Goal: Information Seeking & Learning: Learn about a topic

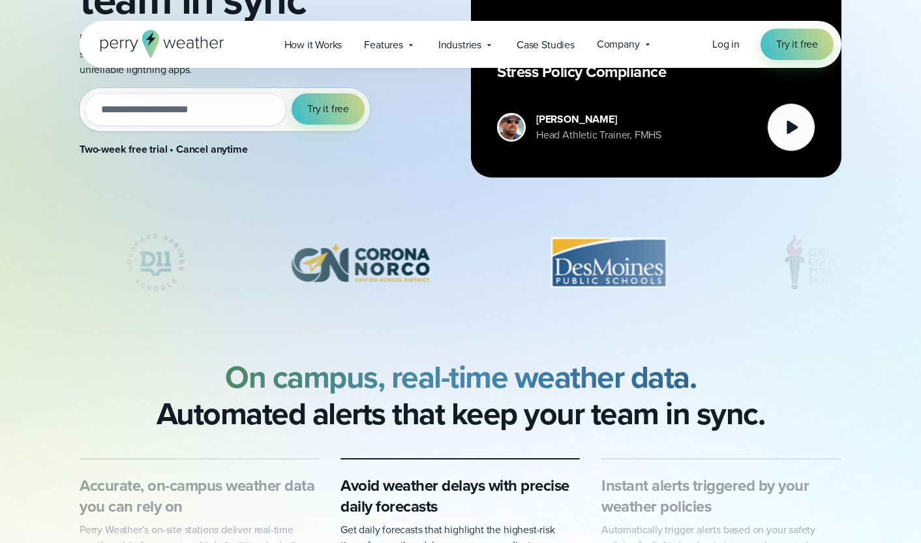
scroll to position [373, 0]
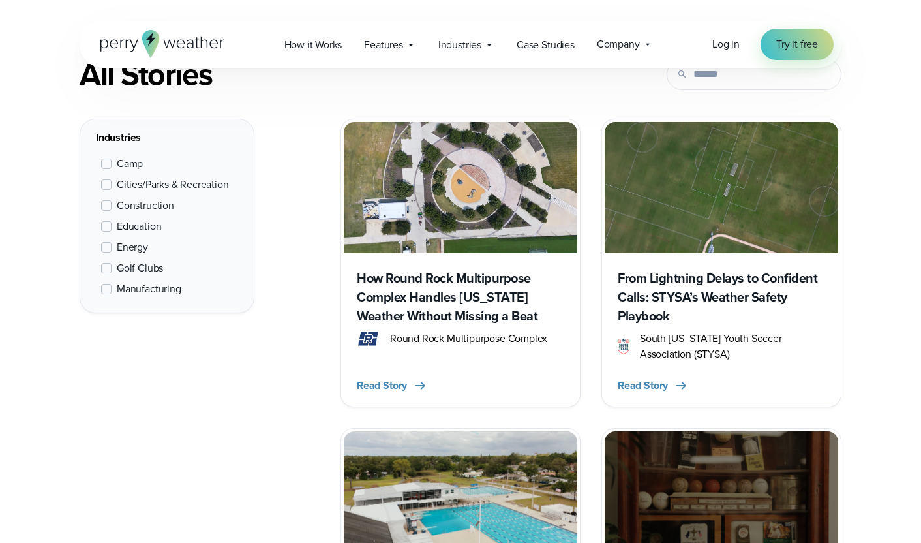
scroll to position [531, 0]
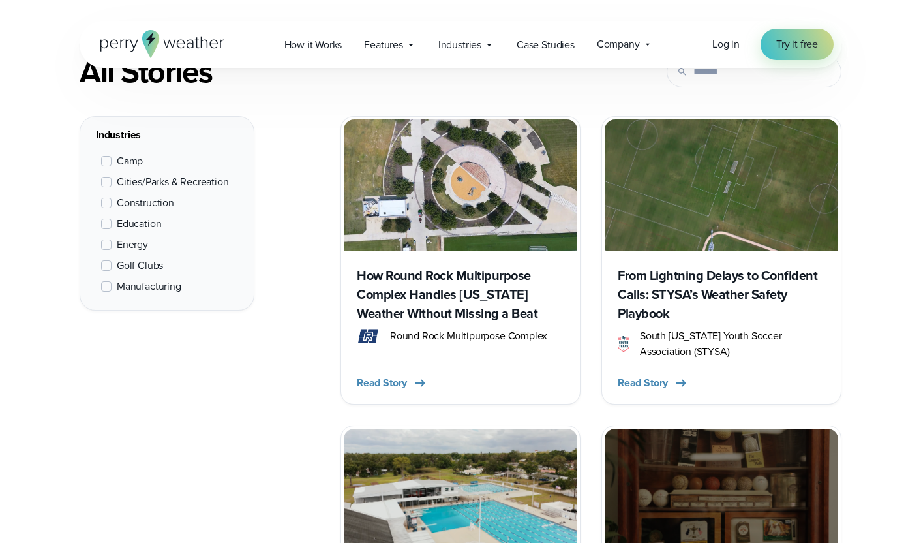
click at [107, 220] on span at bounding box center [106, 224] width 10 height 10
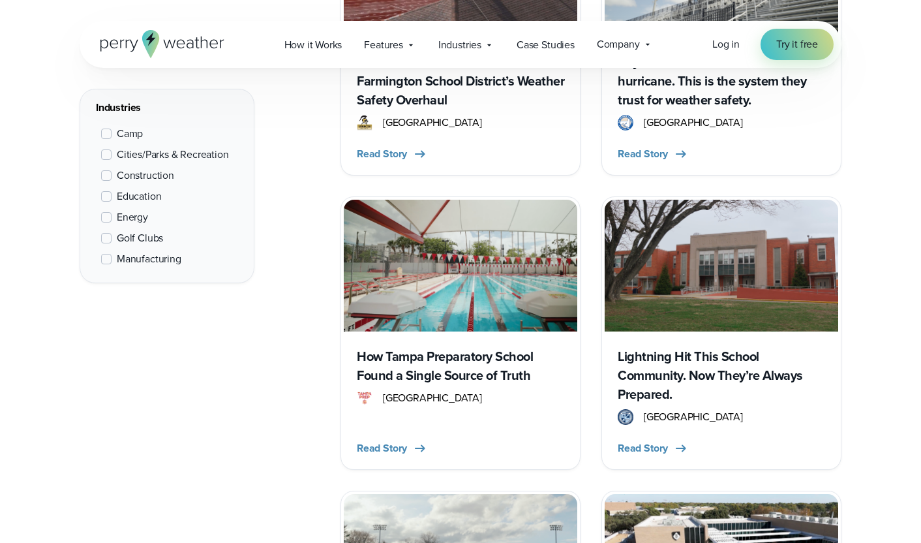
scroll to position [746, 0]
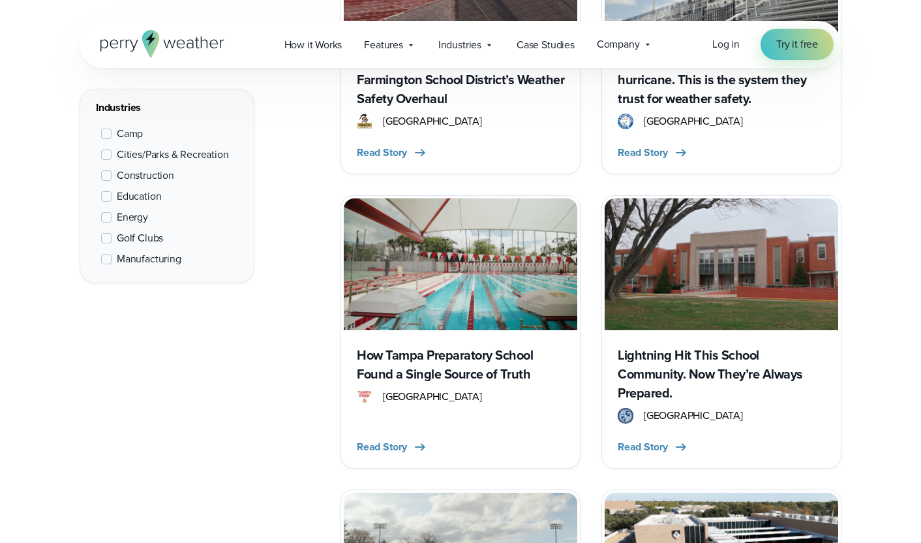
click at [423, 125] on span "[GEOGRAPHIC_DATA]" at bounding box center [432, 122] width 99 height 16
